Goal: Task Accomplishment & Management: Manage account settings

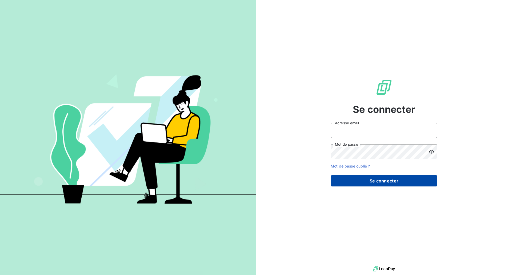
type input "[EMAIL_ADDRESS][PERSON_NAME][DOMAIN_NAME]"
click at [389, 183] on button "Se connecter" at bounding box center [384, 180] width 107 height 11
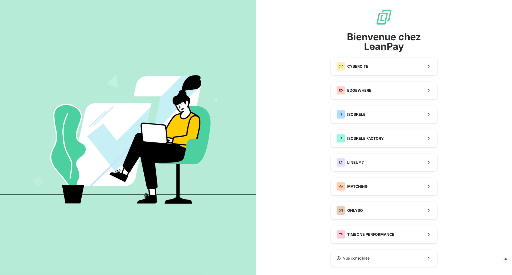
click at [391, 244] on div "Bienvenue chez LeanPay CY CYBERCITE ED EDGEWHERE IS ISOSKELE IF ISOSKELE FACTOR…" at bounding box center [384, 138] width 107 height 258
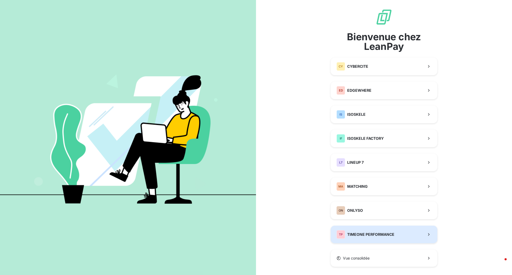
click at [390, 241] on button "TP TIMEONE PERFORMANCE" at bounding box center [384, 235] width 107 height 18
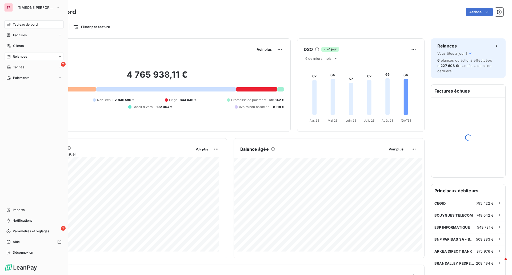
click at [19, 54] on div "Relances" at bounding box center [34, 56] width 60 height 9
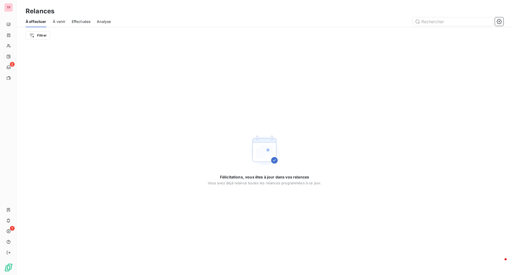
click at [65, 22] on span "À venir" at bounding box center [59, 21] width 13 height 5
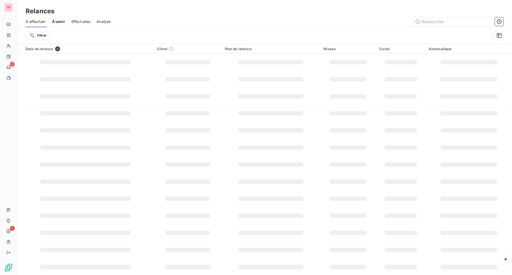
click at [77, 23] on span "Effectuées" at bounding box center [81, 21] width 19 height 5
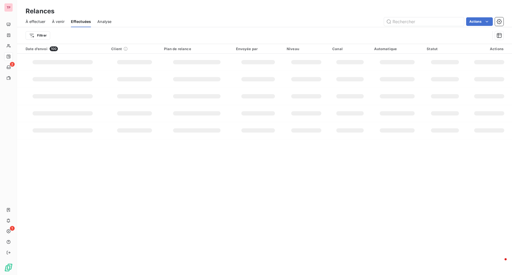
click at [57, 25] on div "À venir" at bounding box center [58, 21] width 13 height 11
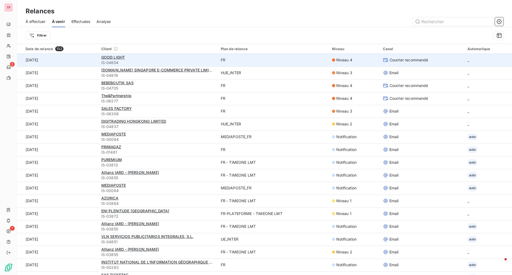
click at [134, 58] on div "GOOD LIGHT" at bounding box center [157, 57] width 113 height 5
click at [116, 58] on span "GOOD LIGHT" at bounding box center [113, 57] width 24 height 5
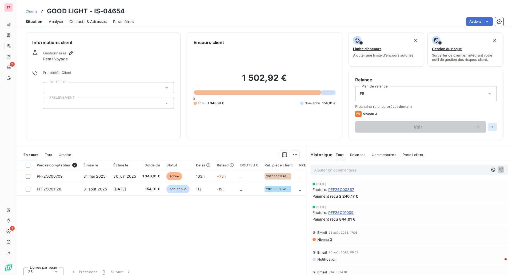
click at [487, 127] on html "TP 2 1 Clients GOOD LIGHT - IS-04654 Situation Analyse Contacts & Adresses Para…" at bounding box center [256, 137] width 512 height 275
click at [482, 136] on div "Replanifier cette action" at bounding box center [467, 139] width 48 height 9
select select "8"
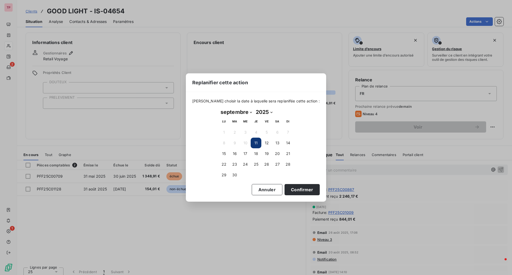
click at [258, 142] on button "11" at bounding box center [256, 143] width 11 height 11
click at [256, 143] on button "11" at bounding box center [256, 143] width 11 height 11
click at [302, 195] on button "Confirmer" at bounding box center [302, 189] width 35 height 11
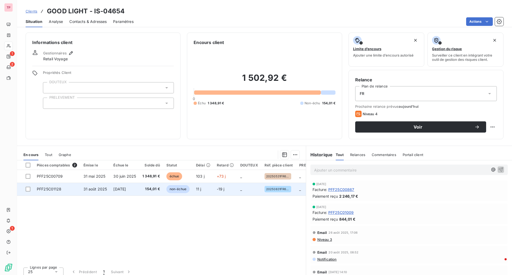
click at [301, 191] on span "_" at bounding box center [300, 189] width 2 height 5
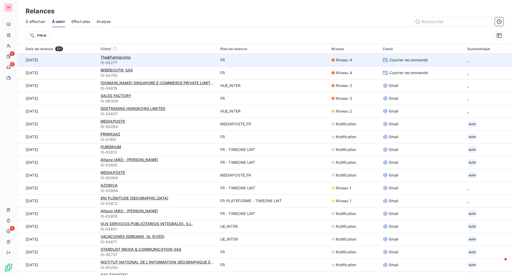
click at [129, 58] on div "The&Partnership" at bounding box center [157, 57] width 113 height 5
click at [123, 57] on span "The&Partnership" at bounding box center [116, 57] width 30 height 5
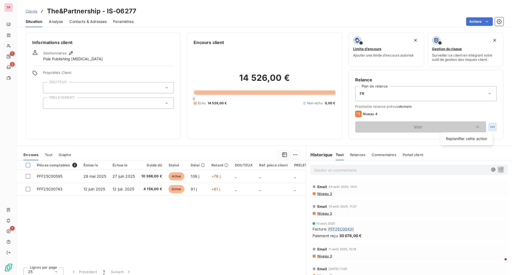
click at [490, 125] on html "TP 1 2 1 Clients The&Partnership - IS-06277 Situation Analyse Contacts & Adress…" at bounding box center [256, 137] width 512 height 275
click at [479, 137] on div "Replanifier cette action" at bounding box center [467, 139] width 48 height 9
select select "8"
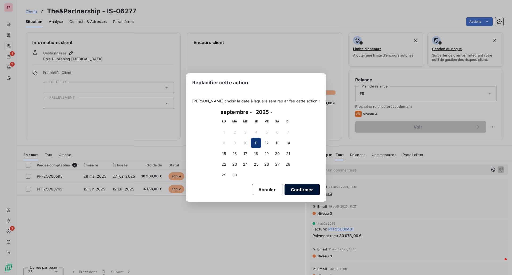
click at [293, 188] on button "Confirmer" at bounding box center [302, 189] width 35 height 11
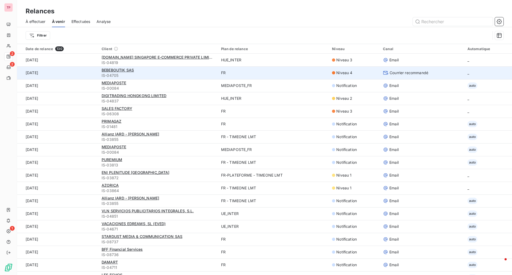
click at [124, 73] on div "BEBEBOUTIK SAS" at bounding box center [158, 70] width 113 height 5
click at [125, 70] on span "BEBEBOUTIK SAS" at bounding box center [118, 70] width 32 height 5
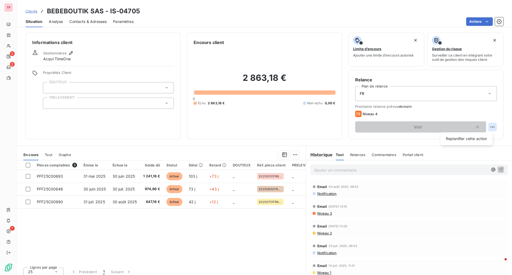
click at [492, 127] on html "TP 2 2 1 Clients BEBEBOUTIK SAS - IS-04705 Situation Analyse Contacts & Adresse…" at bounding box center [256, 137] width 512 height 275
click at [480, 144] on div "Replanifier cette action" at bounding box center [467, 138] width 52 height 13
click at [480, 140] on div "Replanifier cette action" at bounding box center [467, 139] width 48 height 9
select select "8"
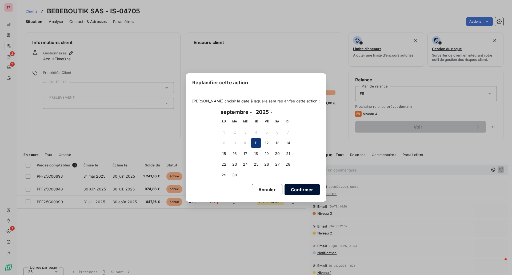
click at [302, 186] on button "Confirmer" at bounding box center [302, 189] width 35 height 11
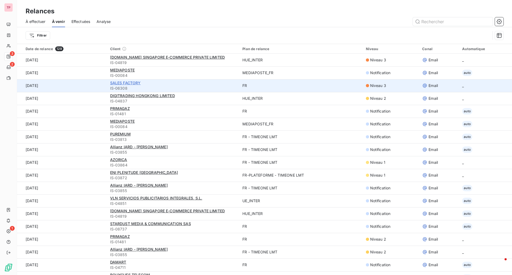
click at [130, 84] on span "SALES FACTORY" at bounding box center [125, 83] width 31 height 5
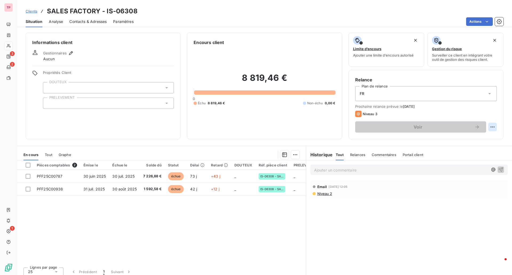
click at [490, 124] on html "TP 3 2 1 Clients SALES FACTORY - IS-06308 Situation Analyse Contacts & Adresses…" at bounding box center [256, 137] width 512 height 275
click at [480, 136] on div "Replanifier cette action" at bounding box center [467, 139] width 48 height 9
select select "8"
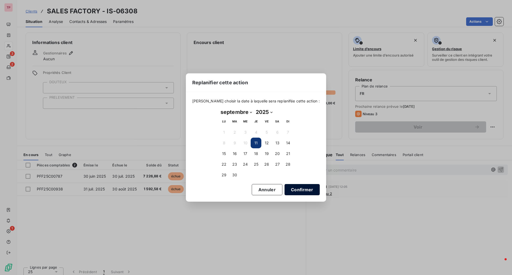
click at [301, 191] on button "Confirmer" at bounding box center [302, 189] width 35 height 11
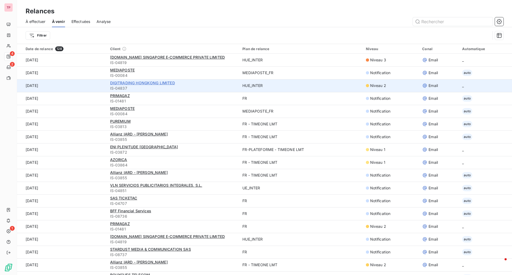
click at [149, 83] on span "DIGITRADING HONGKONG LIMITED" at bounding box center [142, 83] width 65 height 5
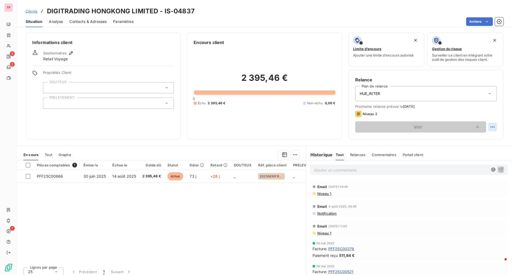
click at [488, 129] on html "TP 4 2 1 Clients DIGITRADING HONGKONG LIMITED - IS-04837 Situation Analyse Cont…" at bounding box center [256, 137] width 512 height 275
click at [456, 142] on div "Replanifier cette action" at bounding box center [467, 139] width 48 height 9
select select "8"
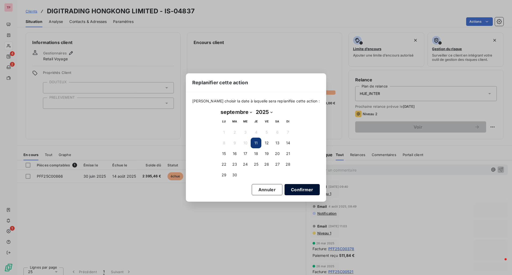
click at [310, 189] on button "Confirmer" at bounding box center [302, 189] width 35 height 11
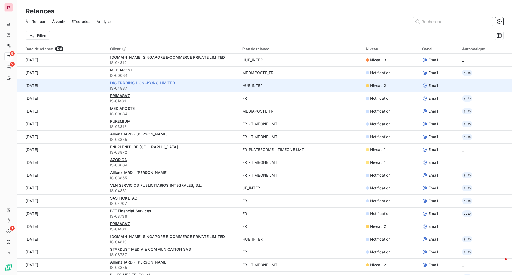
click at [131, 83] on span "DIGITRADING HONGKONG LIMITED" at bounding box center [142, 83] width 65 height 5
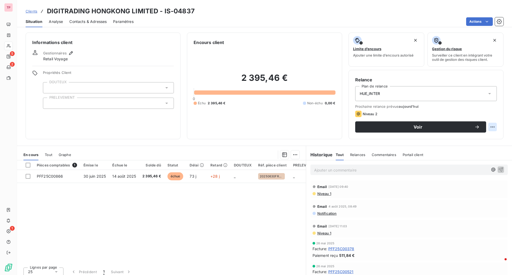
click at [491, 127] on html "TP 5 2 1 Clients DIGITRADING HONGKONG LIMITED - IS-04837 Situation Analyse Cont…" at bounding box center [256, 137] width 512 height 275
click at [480, 139] on div "Replanifier cette action" at bounding box center [467, 139] width 48 height 9
select select "8"
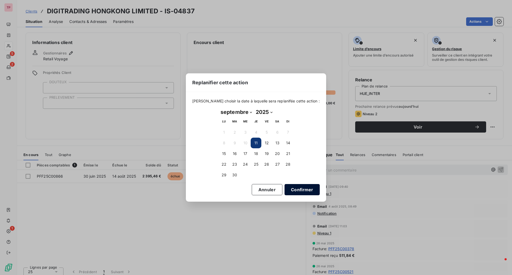
click at [291, 188] on button "Confirmer" at bounding box center [302, 189] width 35 height 11
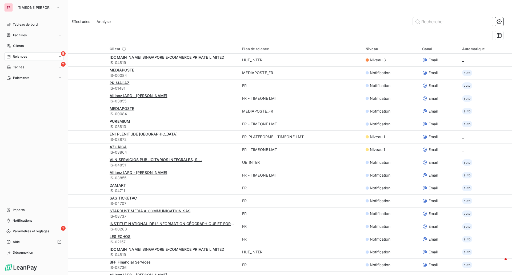
click at [16, 56] on span "Relances" at bounding box center [20, 56] width 14 height 5
click at [25, 69] on span "À effectuer" at bounding box center [21, 67] width 17 height 5
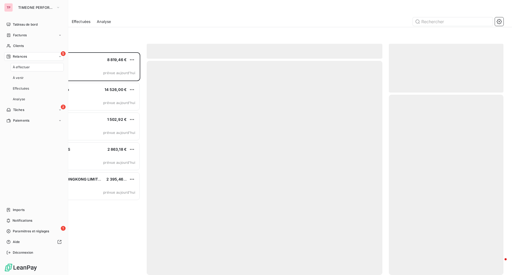
scroll to position [219, 111]
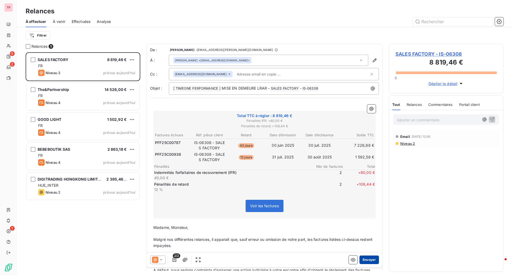
click at [367, 260] on button "Envoyer" at bounding box center [369, 260] width 19 height 9
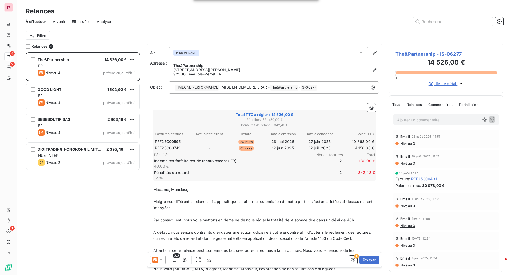
click at [163, 260] on icon at bounding box center [161, 259] width 5 height 5
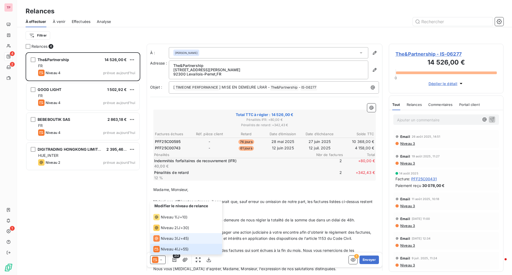
click at [168, 239] on span "Niveau 3" at bounding box center [169, 238] width 16 height 5
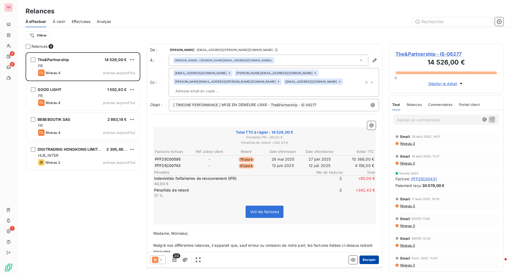
click at [367, 258] on button "Envoyer" at bounding box center [369, 260] width 19 height 9
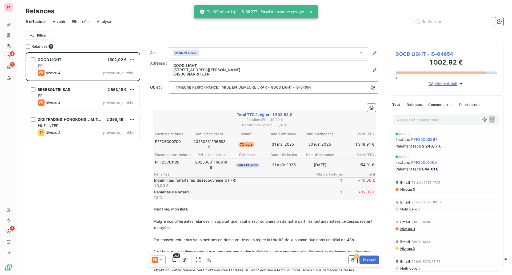
click at [163, 258] on icon at bounding box center [161, 259] width 5 height 5
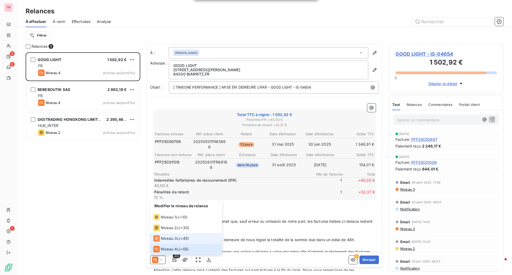
click at [164, 239] on span "Niveau 3" at bounding box center [169, 238] width 16 height 5
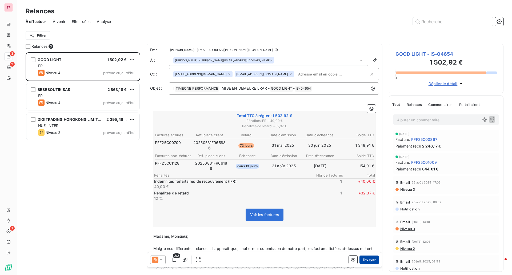
click at [365, 257] on button "Envoyer" at bounding box center [369, 260] width 19 height 9
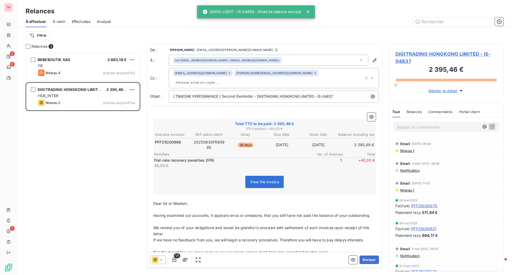
scroll to position [219, 111]
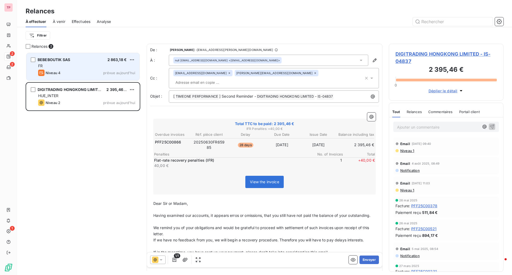
click at [68, 72] on div "Niveau 4 prévue aujourd’hui" at bounding box center [86, 73] width 97 height 6
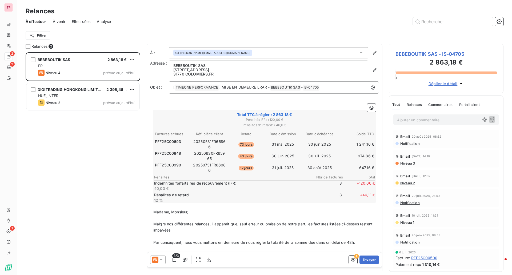
click at [160, 259] on icon at bounding box center [161, 259] width 5 height 5
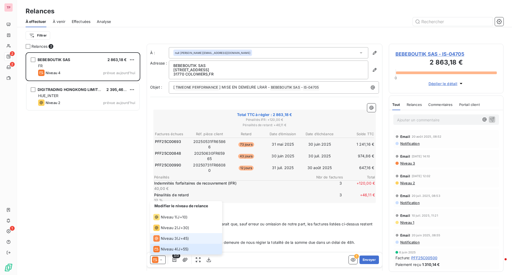
click at [166, 238] on span "Niveau 3" at bounding box center [169, 238] width 16 height 5
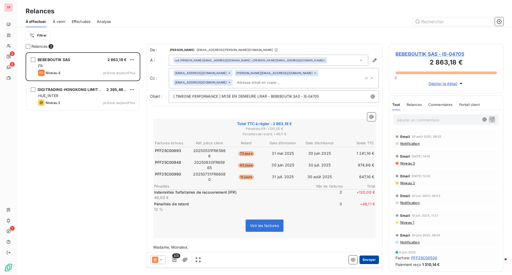
click at [369, 260] on button "Envoyer" at bounding box center [369, 260] width 19 height 9
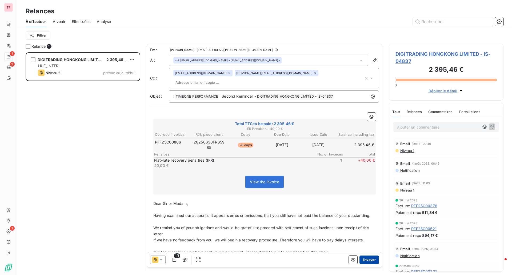
click at [366, 260] on button "Envoyer" at bounding box center [369, 260] width 19 height 9
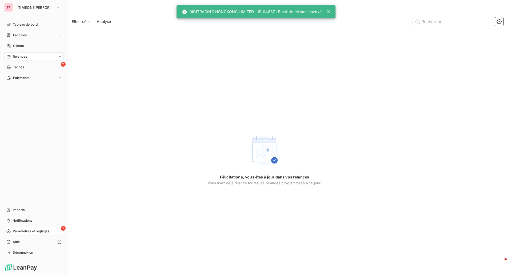
click at [10, 231] on icon at bounding box center [8, 231] width 4 height 4
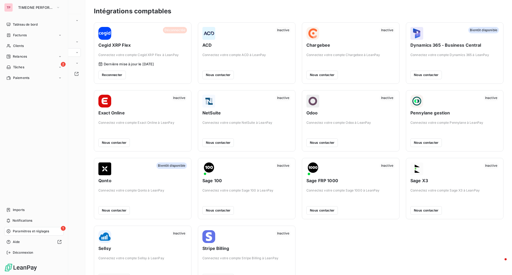
click at [18, 230] on span "Paramètres et réglages" at bounding box center [31, 231] width 36 height 5
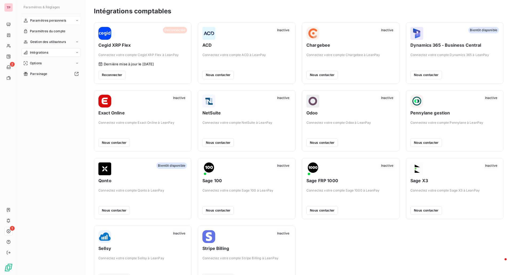
click at [72, 21] on div "Paramètres personnels" at bounding box center [51, 20] width 60 height 9
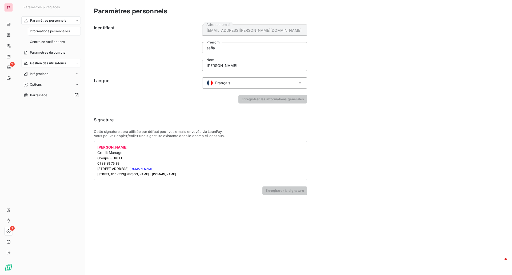
click at [73, 60] on div "Gestion des utilisateurs" at bounding box center [51, 63] width 60 height 9
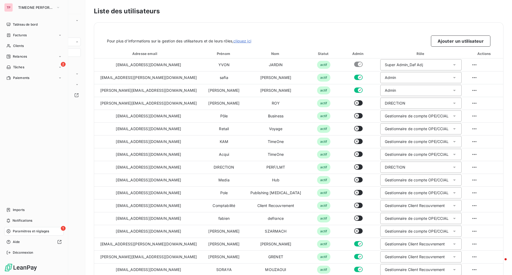
click at [10, 232] on icon at bounding box center [8, 231] width 4 height 4
